Goal: Transaction & Acquisition: Purchase product/service

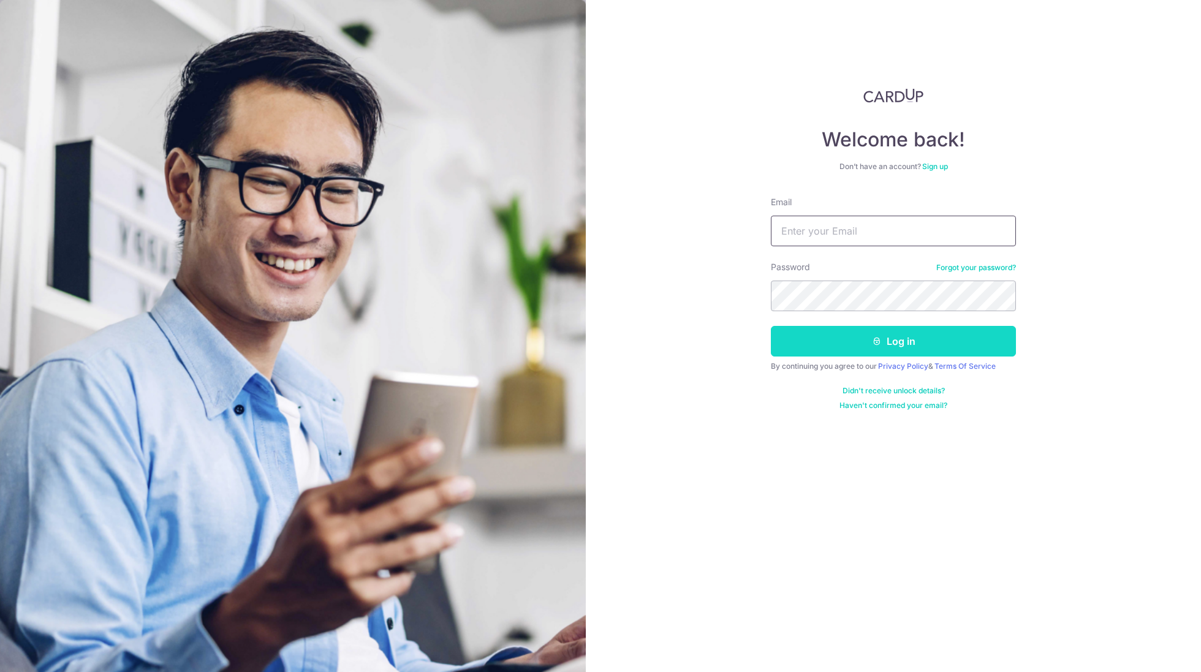
type input "gilbertong@live.com.sg"
click at [873, 338] on icon "submit" at bounding box center [877, 341] width 10 height 10
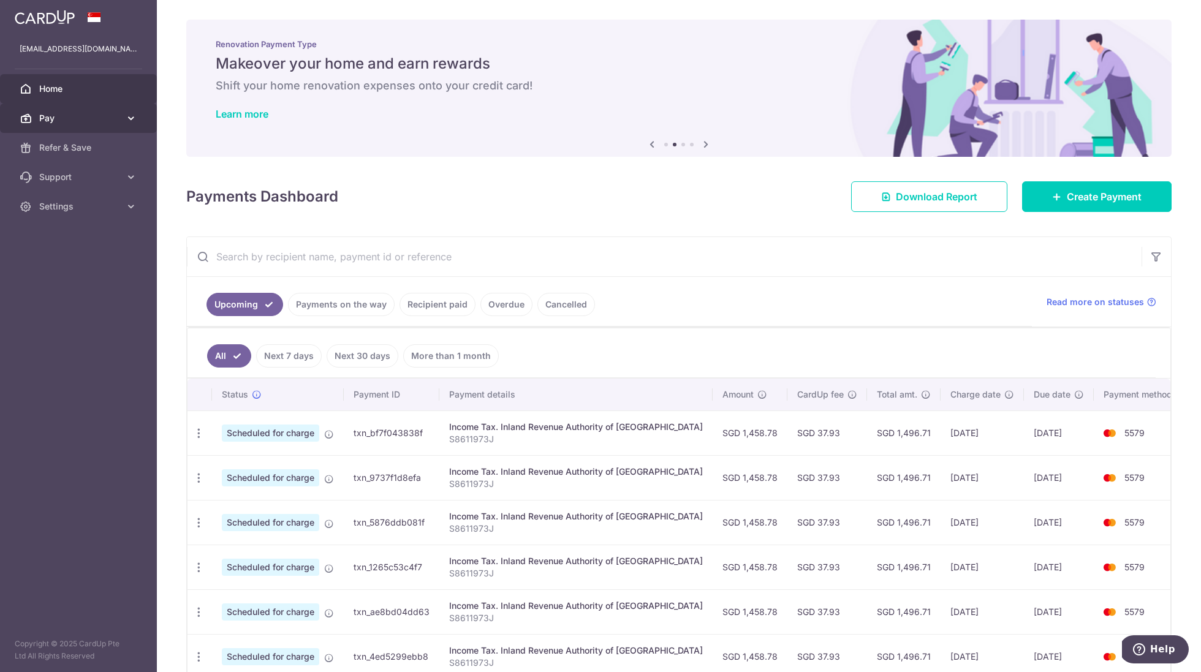
click at [80, 126] on link "Pay" at bounding box center [78, 118] width 157 height 29
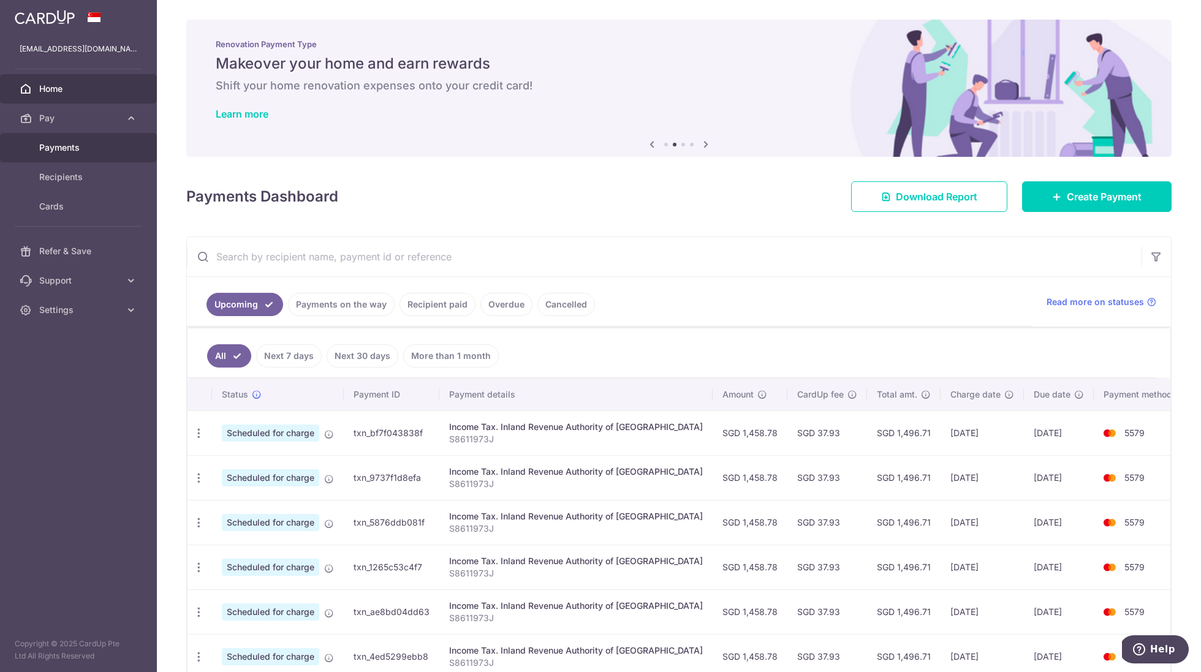
click at [75, 145] on span "Payments" at bounding box center [79, 148] width 81 height 12
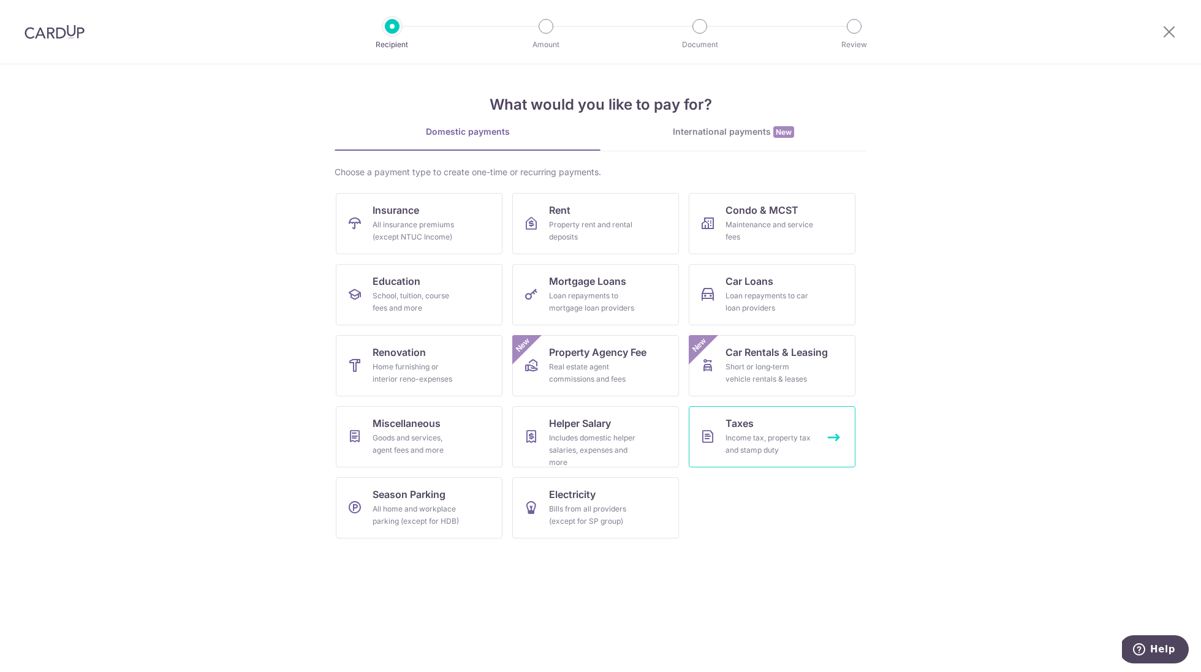
click at [751, 458] on link "Taxes Income tax, property tax and stamp duty" at bounding box center [772, 436] width 167 height 61
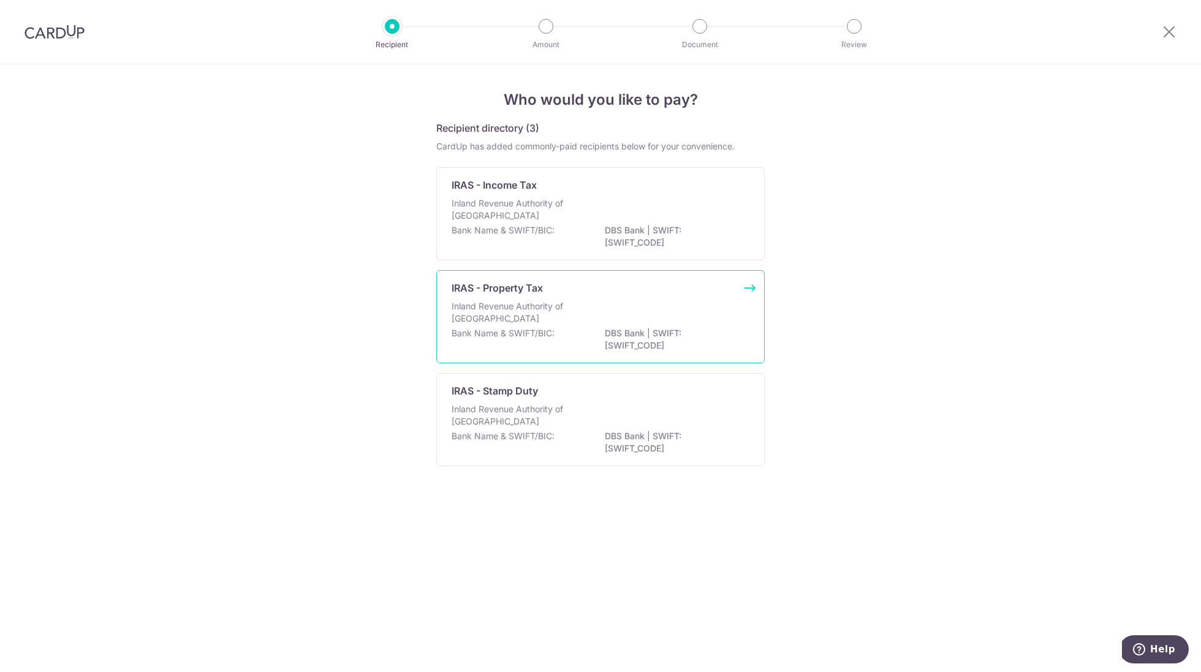
click at [631, 281] on div "IRAS - Property Tax" at bounding box center [593, 288] width 283 height 15
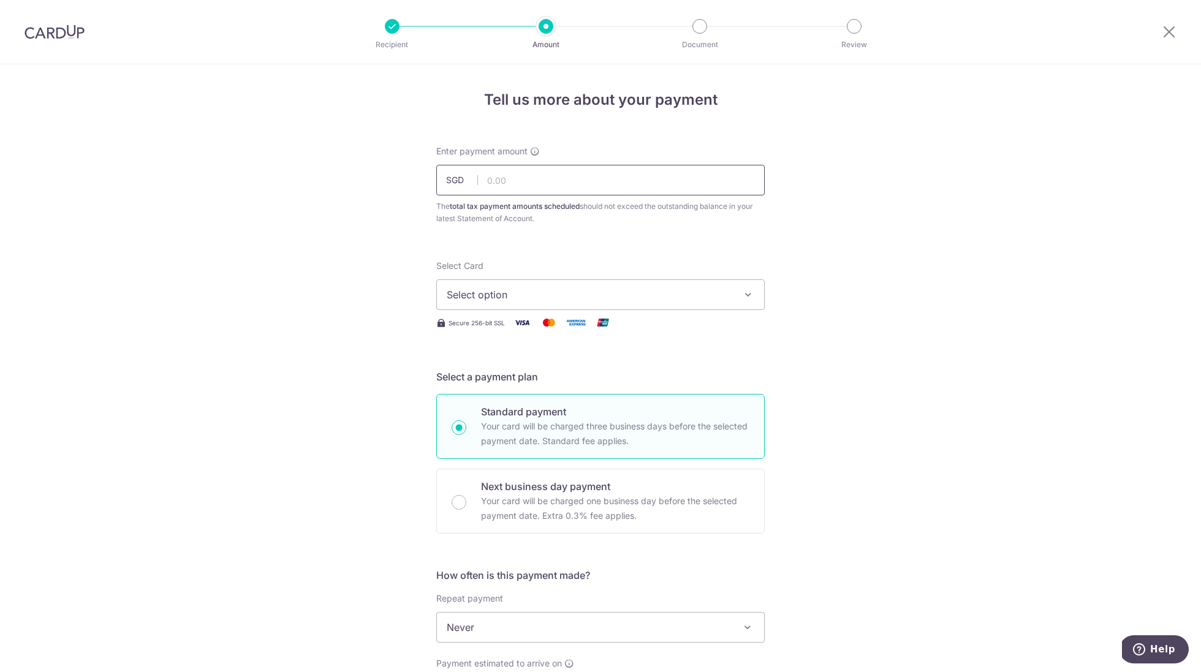
click at [548, 180] on input "text" at bounding box center [600, 180] width 328 height 31
type input "490.56"
click at [497, 300] on span "Select option" at bounding box center [590, 294] width 286 height 15
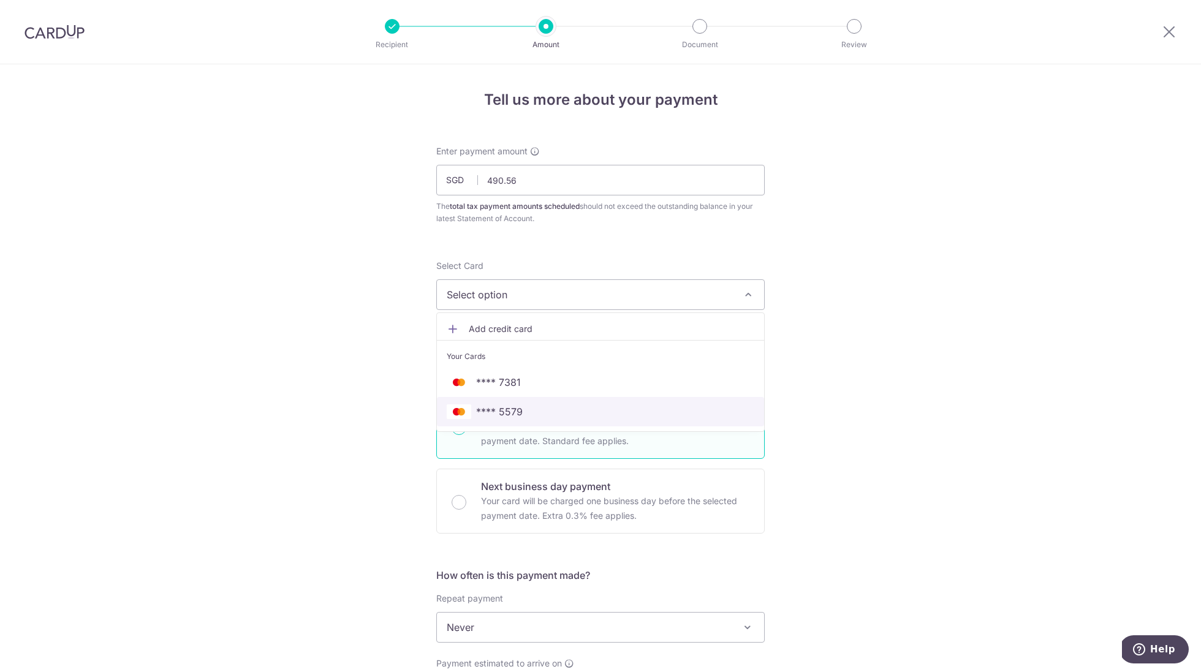
click at [523, 416] on span "**** 5579" at bounding box center [601, 411] width 308 height 15
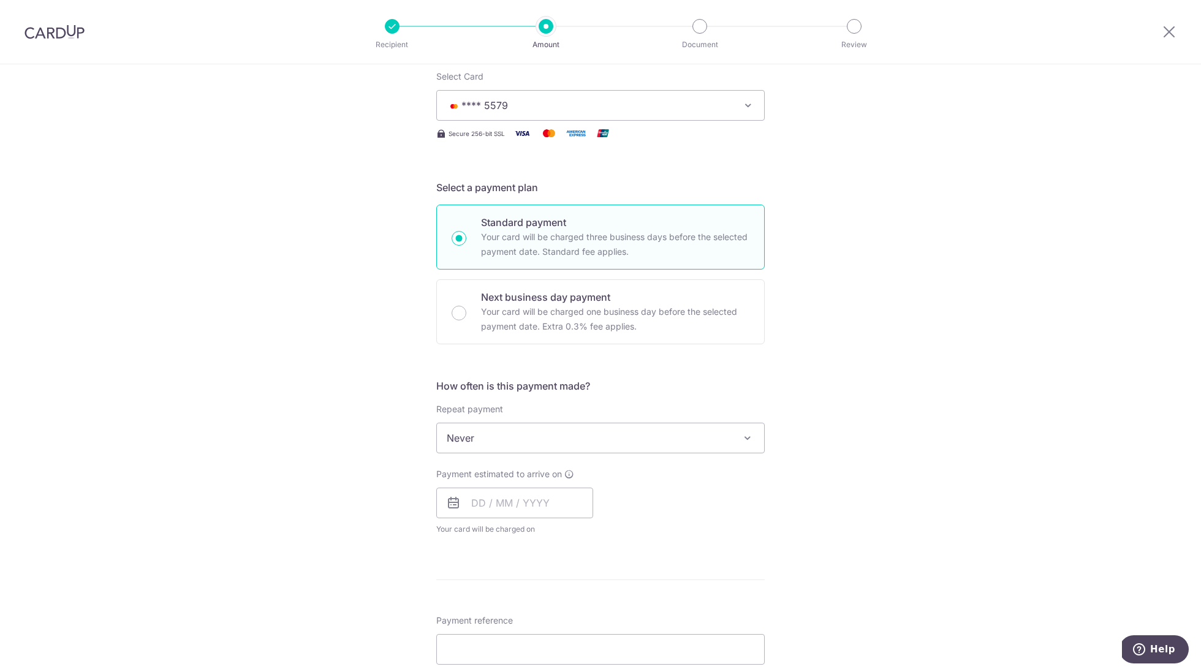
scroll to position [194, 0]
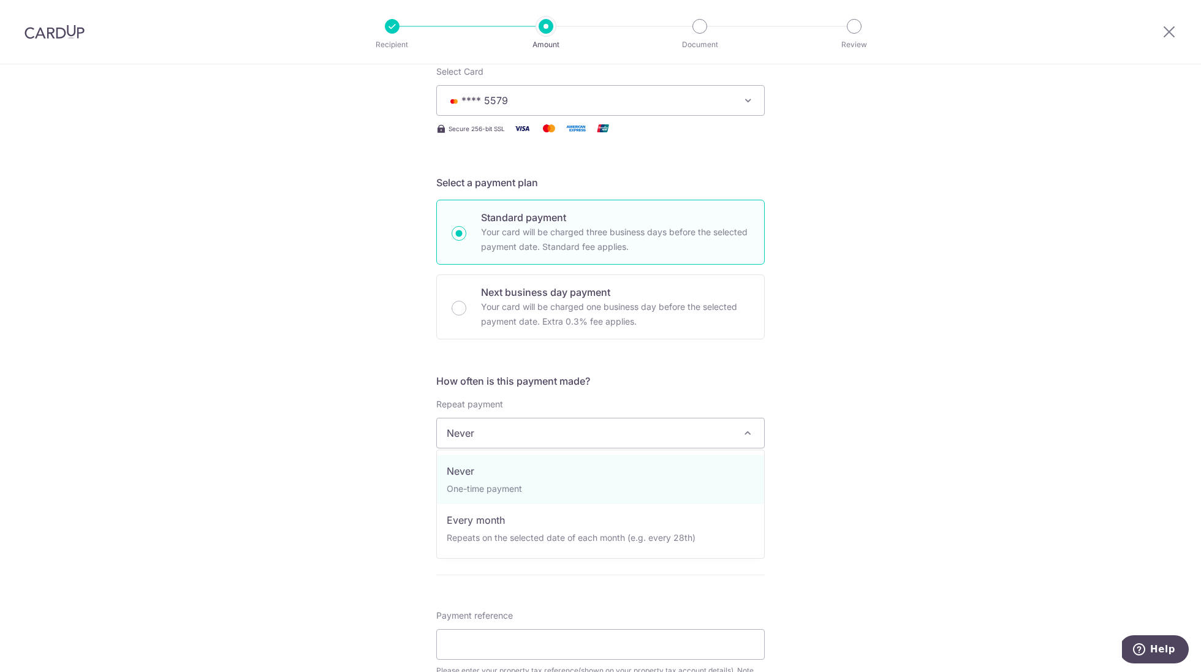
click at [649, 432] on span "Never" at bounding box center [600, 432] width 327 height 29
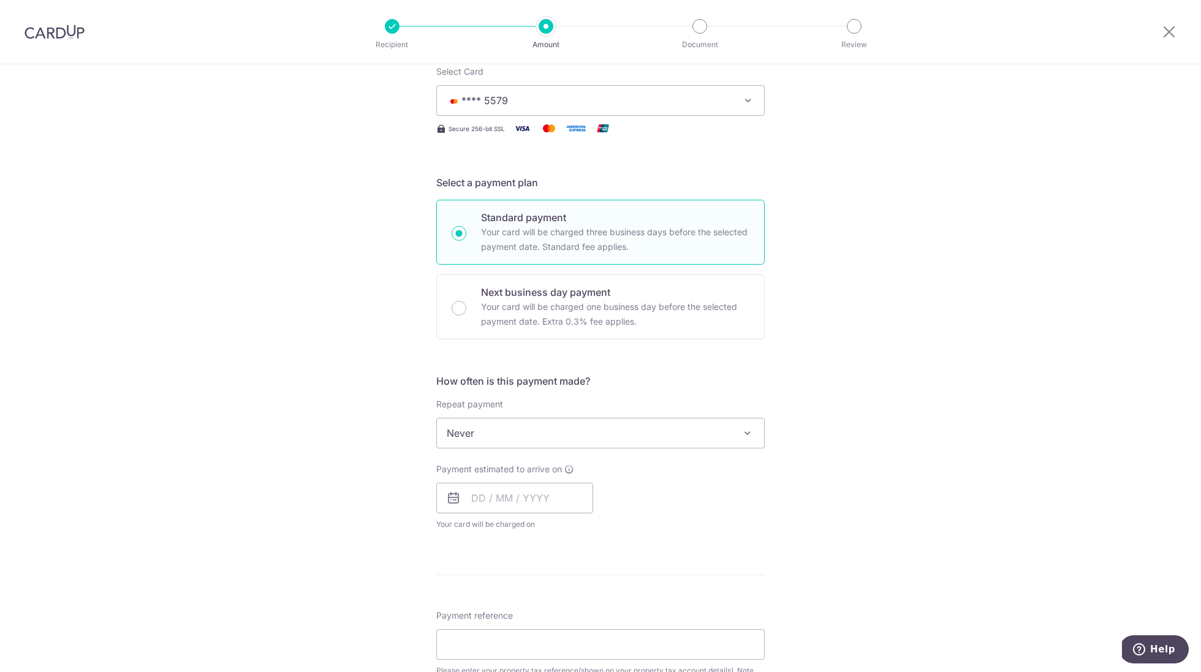
click at [715, 394] on div "How often is this payment made? Repeat payment Never Every month Never To set u…" at bounding box center [600, 457] width 328 height 167
click at [514, 503] on input "text" at bounding box center [514, 498] width 157 height 31
click at [668, 485] on div "Payment estimated to arrive on Prev Next Sep Oct Nov Dec 2025 2026 Sun Mon Tue …" at bounding box center [600, 496] width 343 height 67
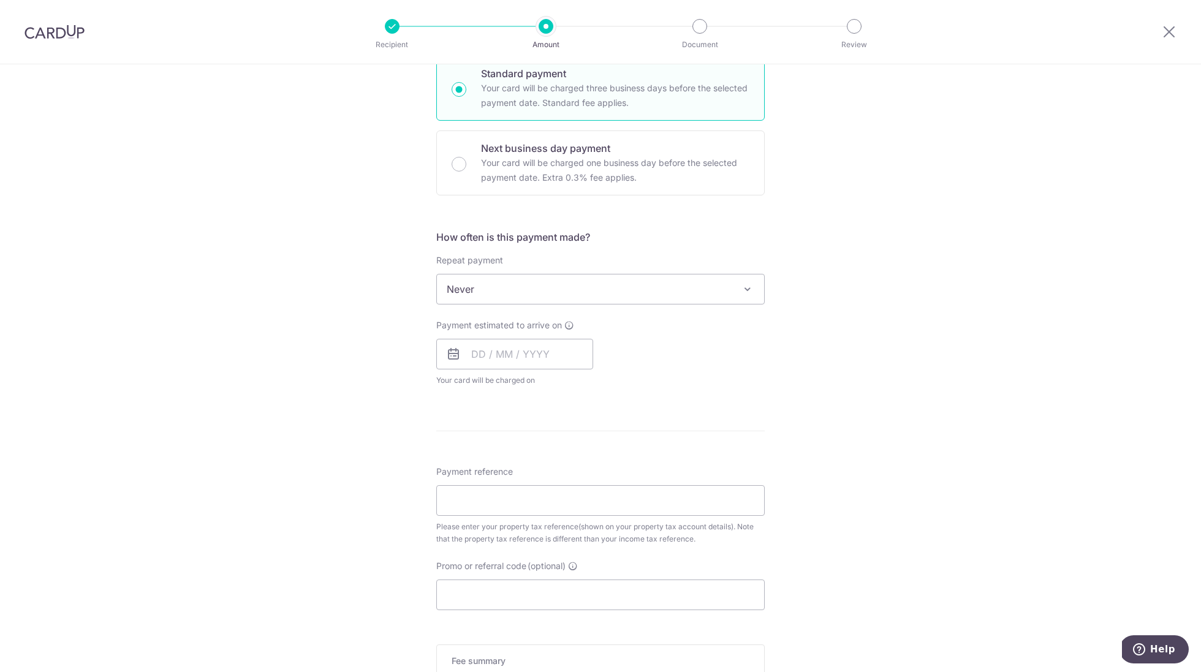
scroll to position [348, 0]
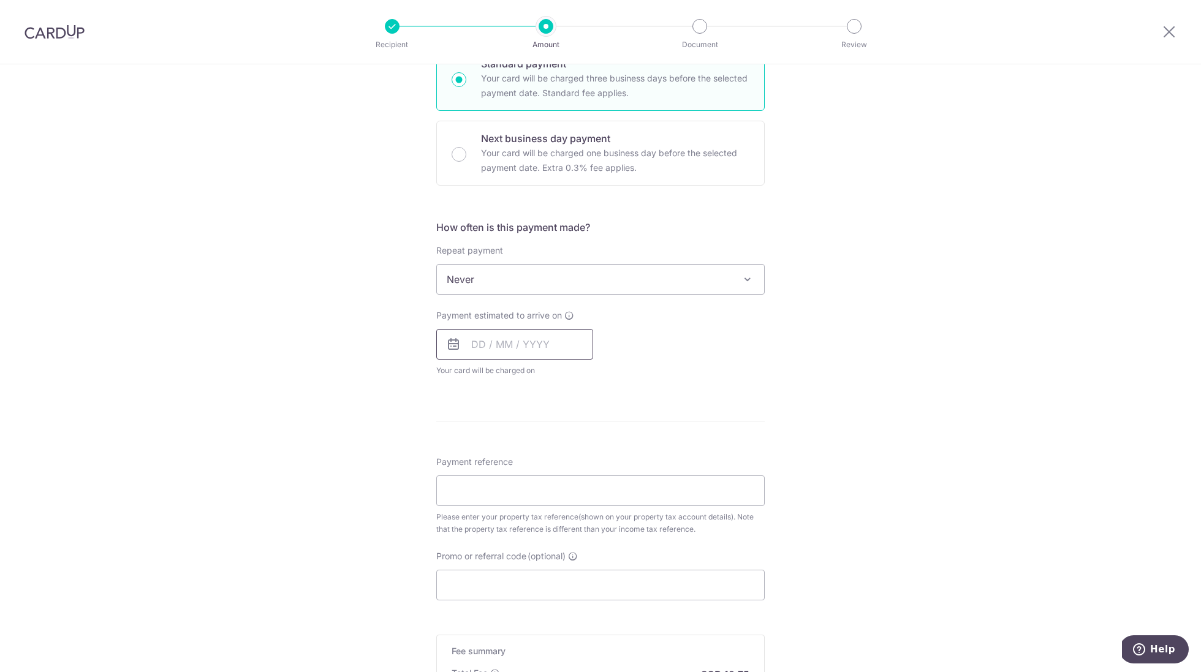
click at [512, 346] on input "text" at bounding box center [514, 344] width 157 height 31
click at [567, 448] on link "11" at bounding box center [560, 456] width 20 height 20
type input "[DATE]"
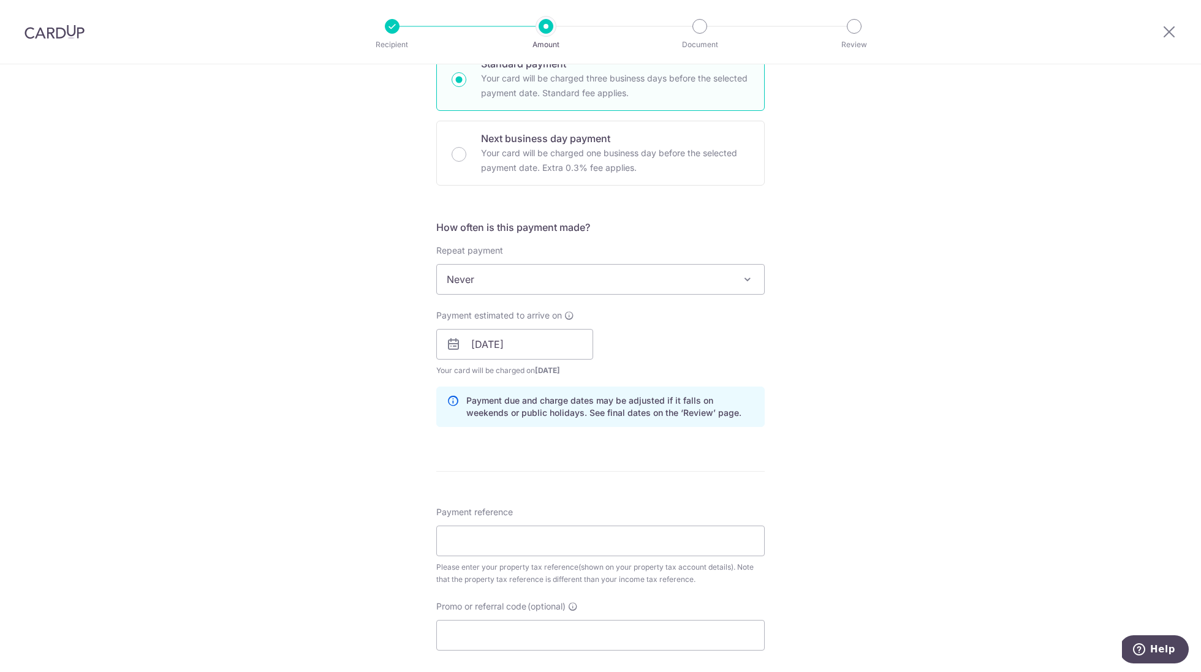
click at [729, 351] on div "Payment estimated to arrive on 11/09/2025 Prev Next Jan Feb Mar Apr May Jun Jul…" at bounding box center [600, 342] width 343 height 67
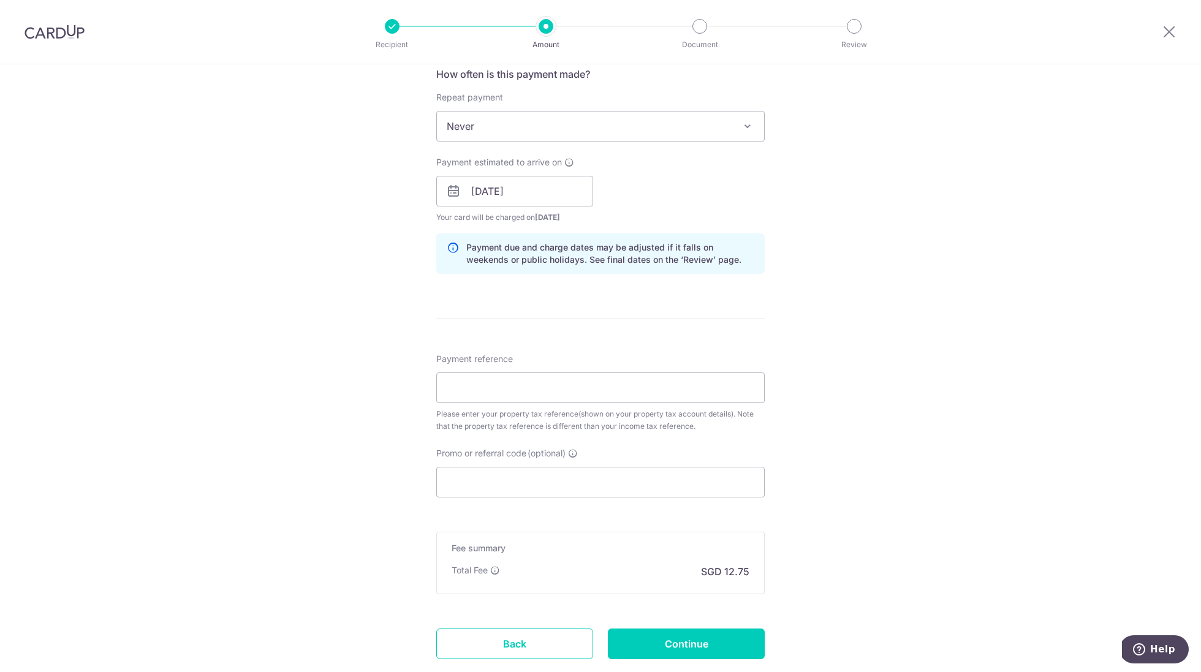
scroll to position [510, 0]
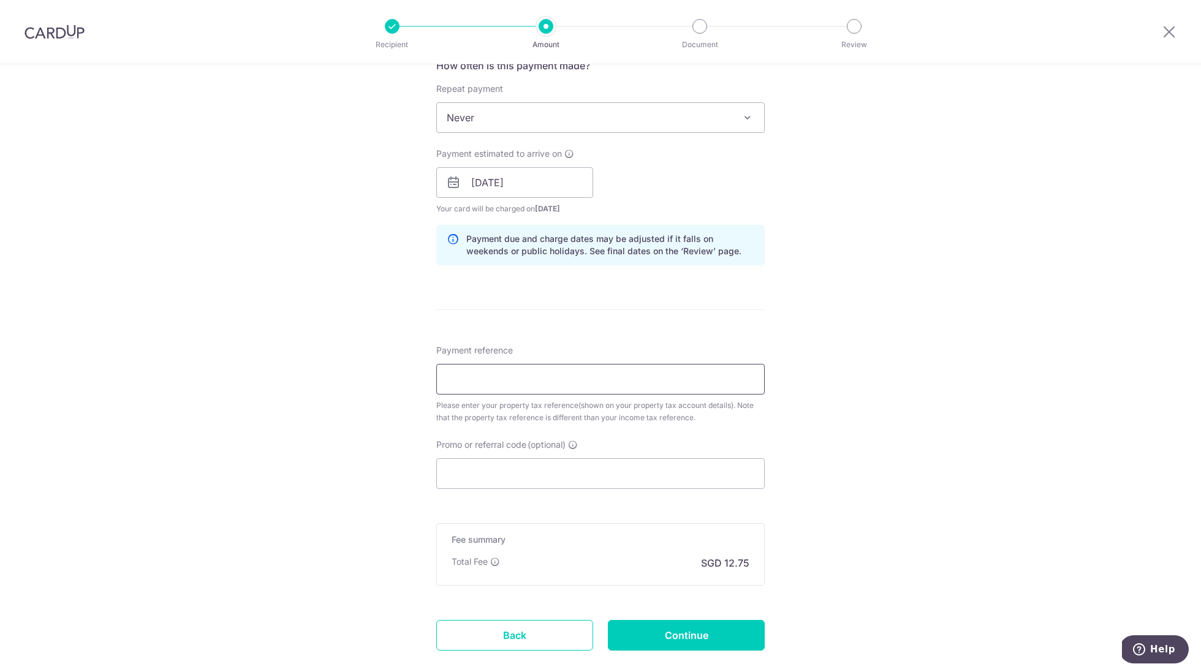
click at [673, 386] on input "Payment reference" at bounding box center [600, 379] width 328 height 31
type input "1393887A"
click at [597, 476] on input "Promo or referral code (optional)" at bounding box center [600, 473] width 328 height 31
paste input "MCTAX25N"
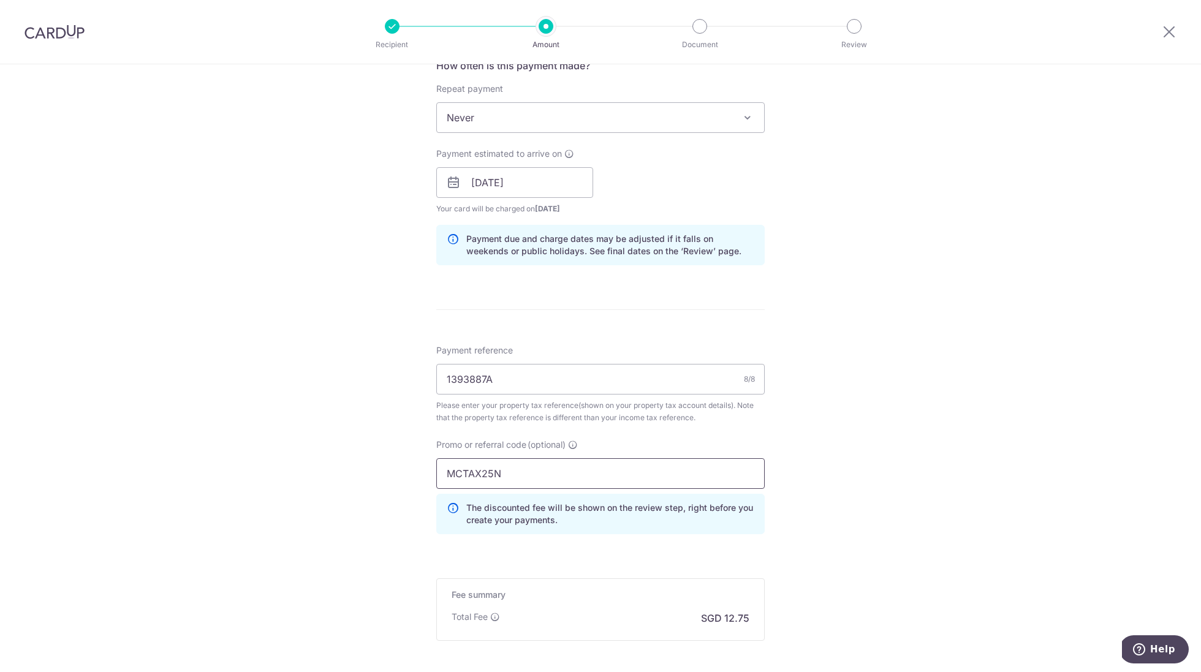
type input "MCTAX25N"
click at [612, 550] on form "Enter payment amount SGD 490.56 490.56 The total tax payment amounts scheduled …" at bounding box center [600, 187] width 328 height 1105
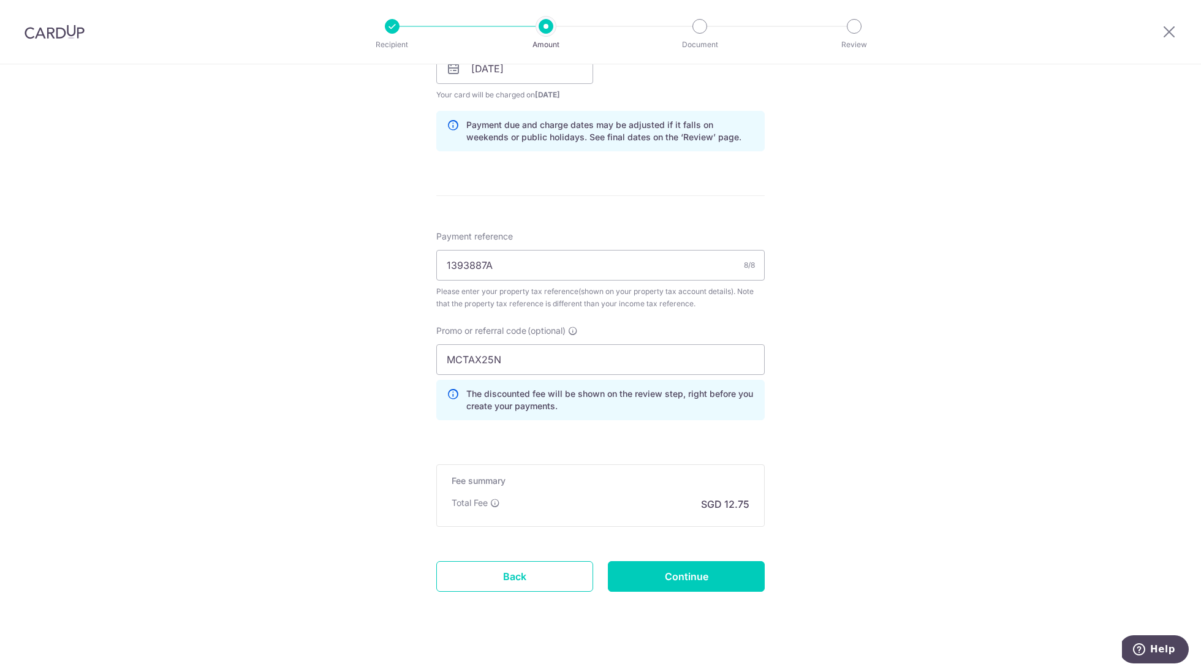
scroll to position [627, 0]
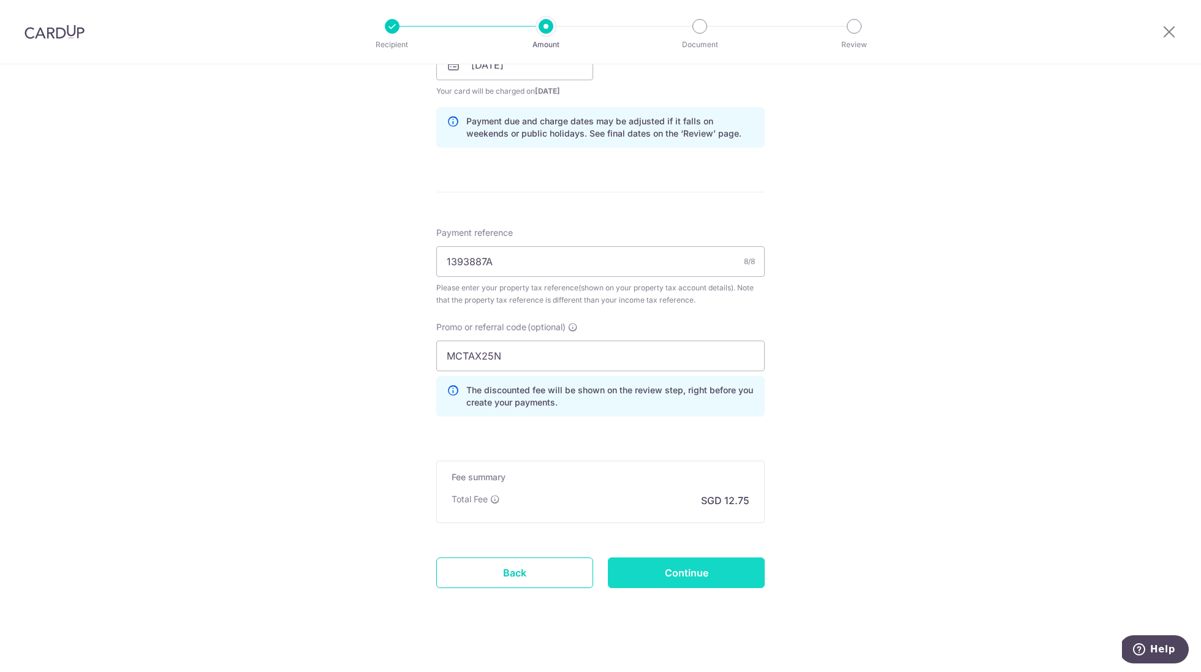
click at [665, 574] on input "Continue" at bounding box center [686, 573] width 157 height 31
type input "Create Schedule"
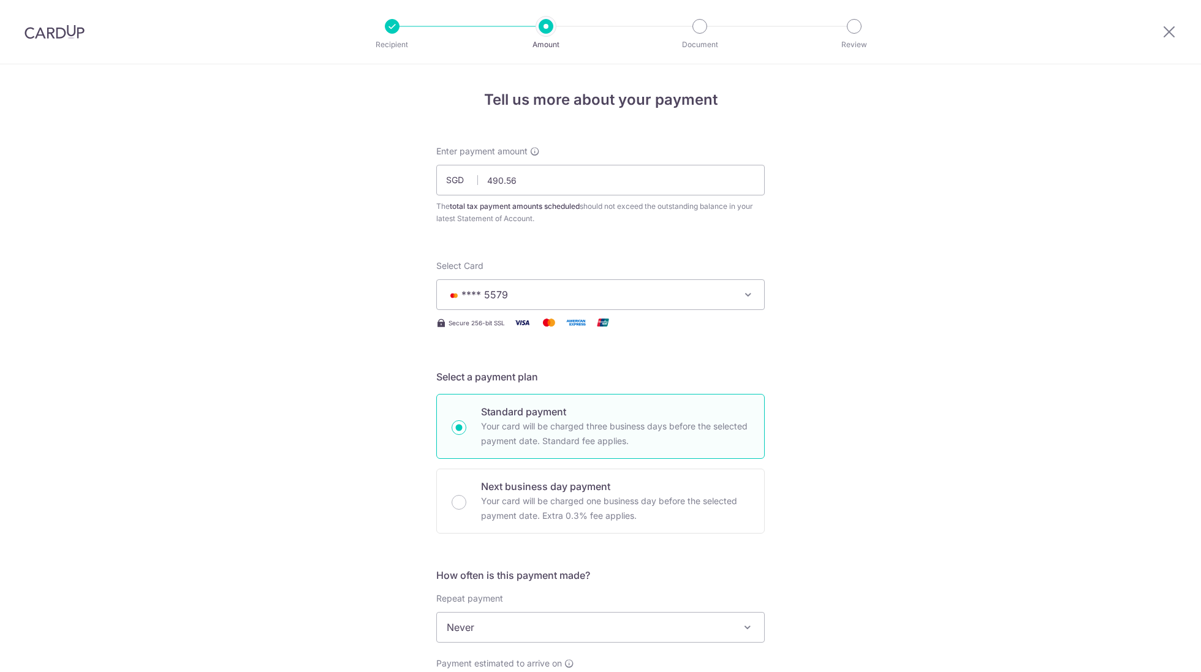
scroll to position [649, 0]
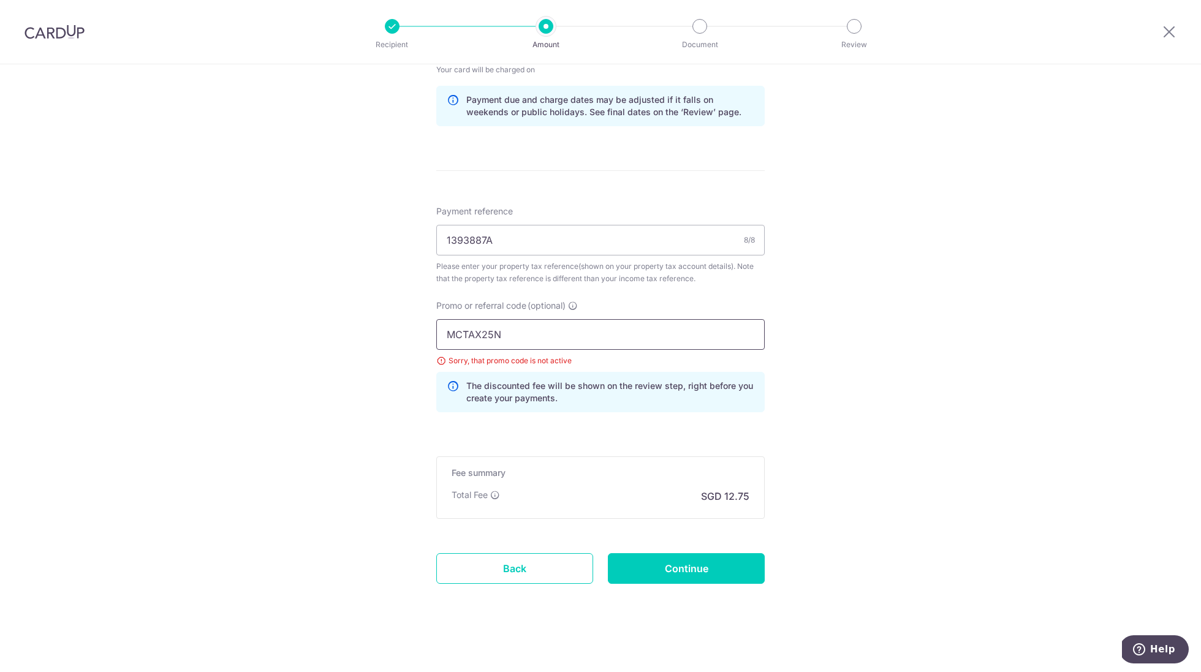
click at [550, 339] on input "MCTAX25N" at bounding box center [600, 334] width 328 height 31
type input "MCTAX25"
click at [678, 564] on input "Continue" at bounding box center [686, 568] width 157 height 31
type input "Update Schedule"
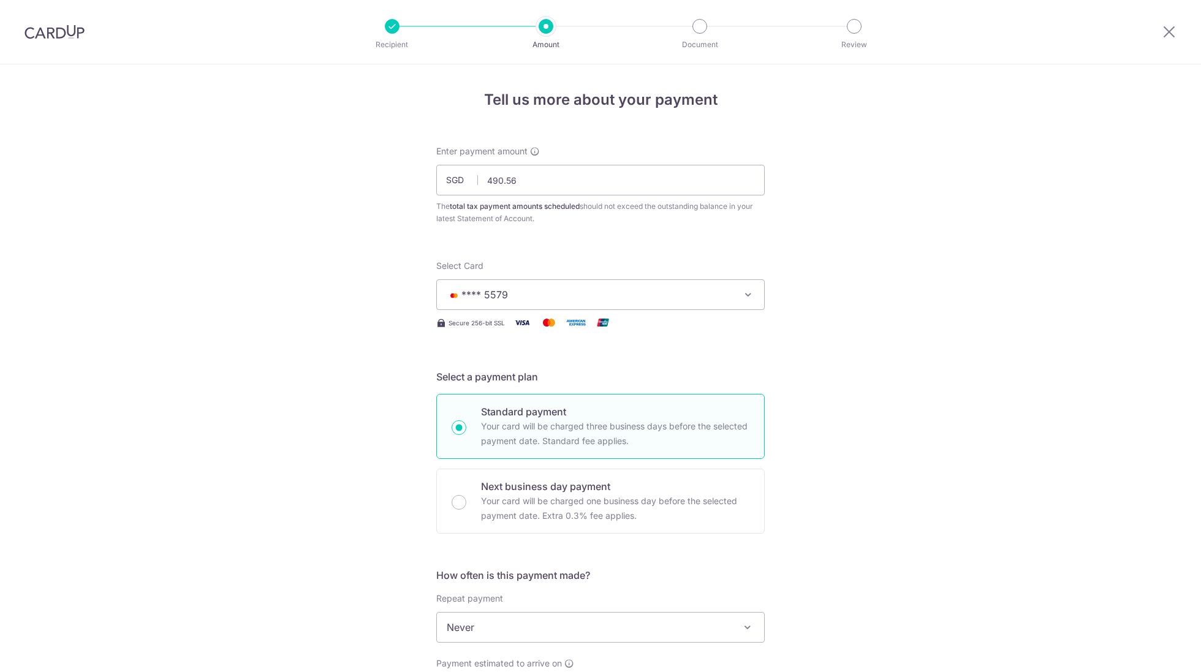
scroll to position [649, 0]
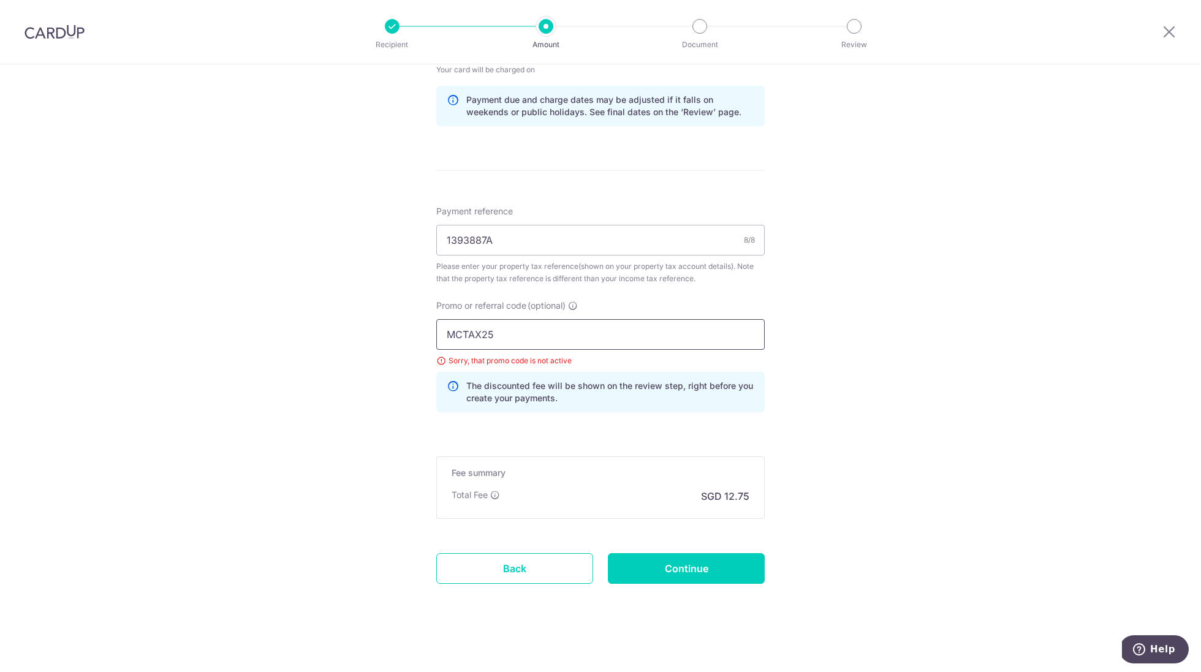
drag, startPoint x: 662, startPoint y: 330, endPoint x: 327, endPoint y: 322, distance: 335.3
click at [327, 322] on div "Tell us more about your payment Enter payment amount SGD 490.56 490.56 The tota…" at bounding box center [600, 45] width 1201 height 1260
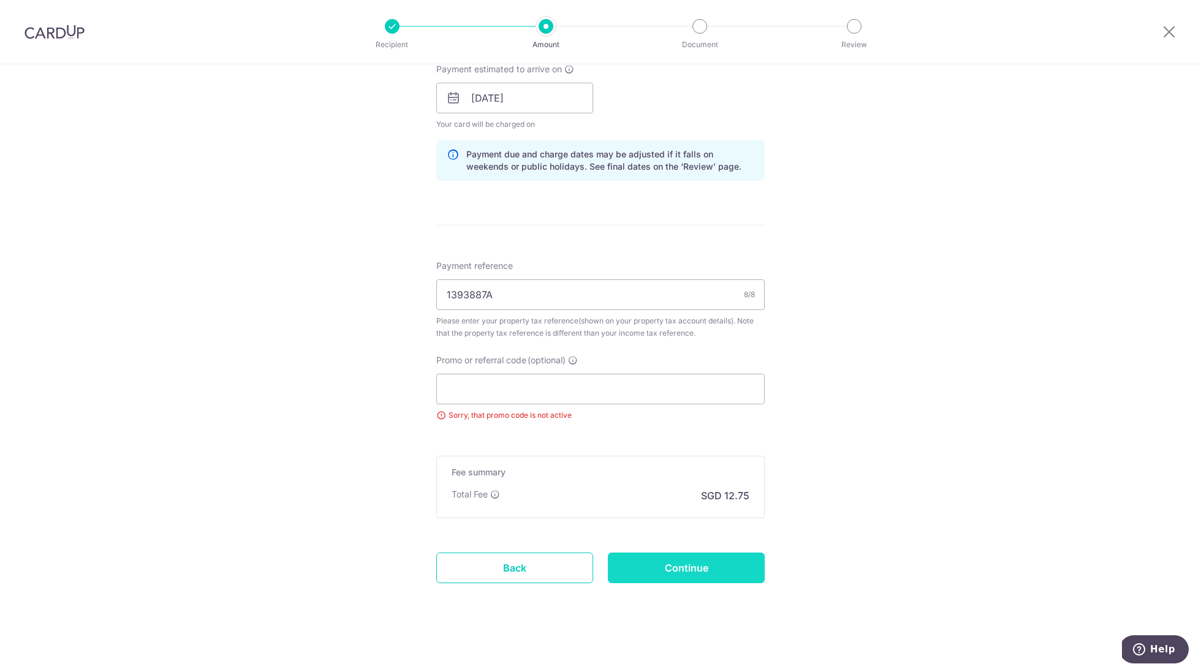
click at [640, 554] on input "Continue" at bounding box center [686, 568] width 157 height 31
type input "Update Schedule"
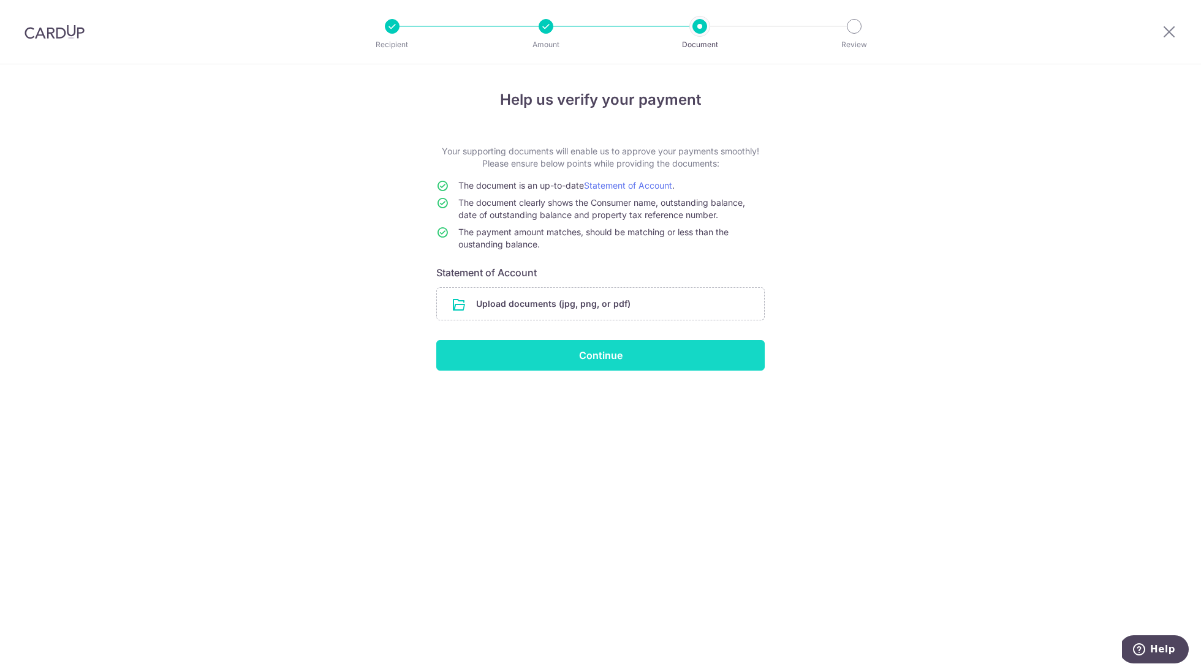
click at [642, 358] on input "Continue" at bounding box center [600, 355] width 328 height 31
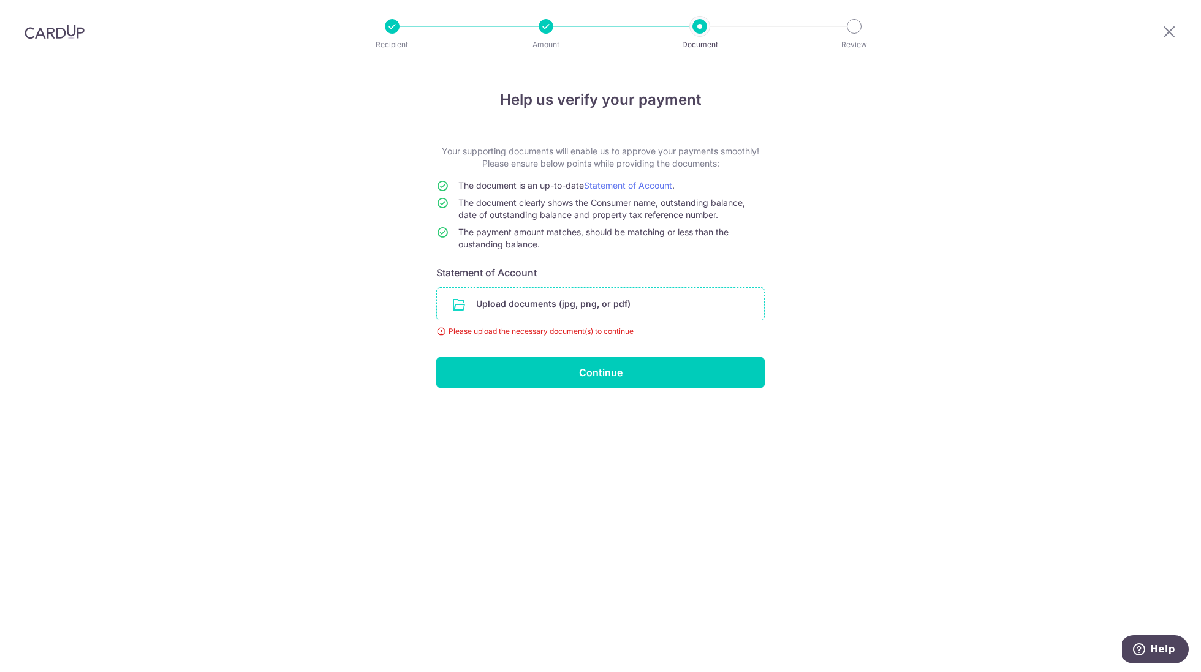
click at [581, 302] on input "file" at bounding box center [600, 304] width 327 height 32
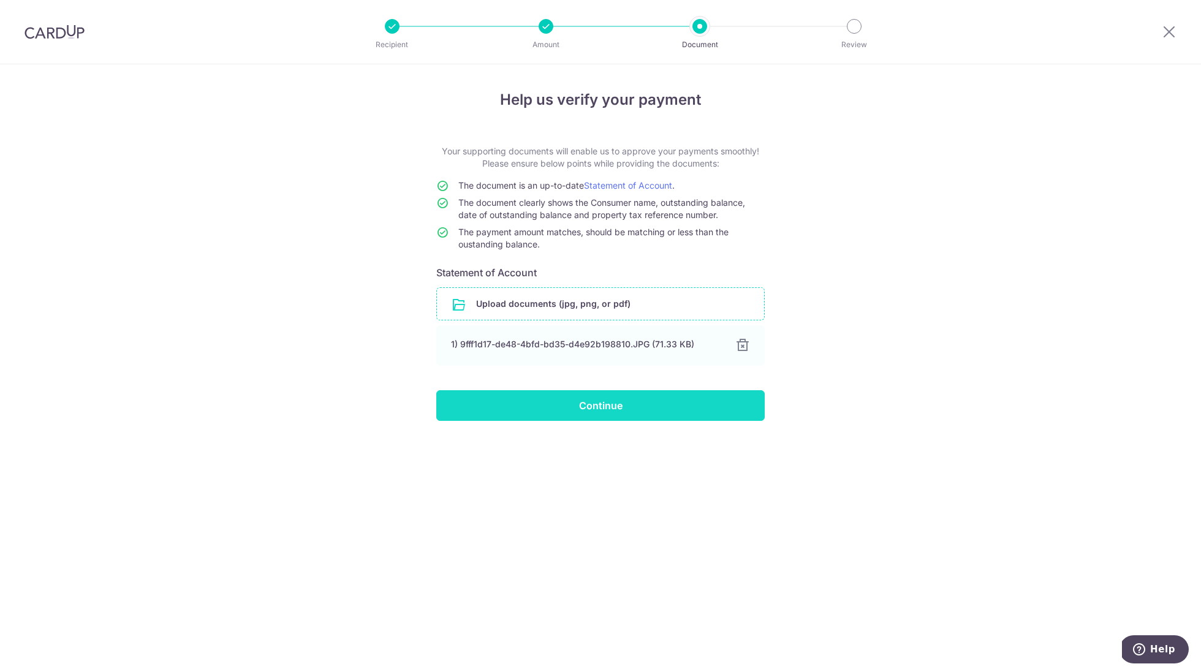
click at [659, 410] on input "Continue" at bounding box center [600, 405] width 328 height 31
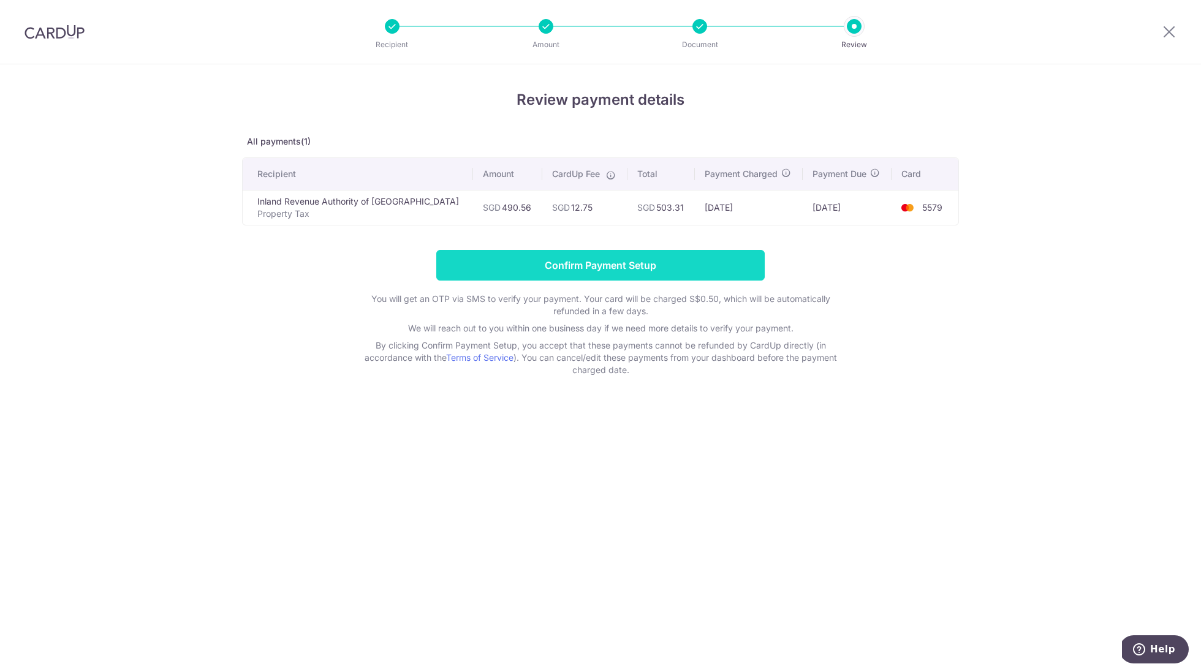
click at [662, 256] on input "Confirm Payment Setup" at bounding box center [600, 265] width 328 height 31
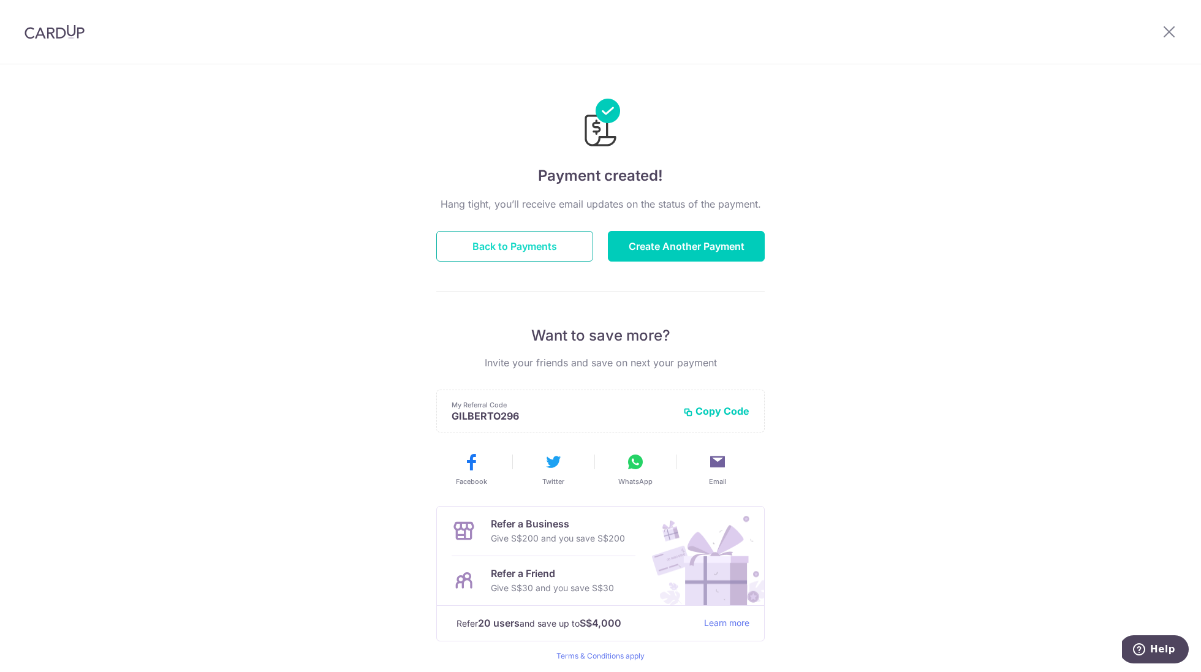
click at [548, 237] on button "Back to Payments" at bounding box center [514, 246] width 157 height 31
